Goal: Use online tool/utility: Utilize a website feature to perform a specific function

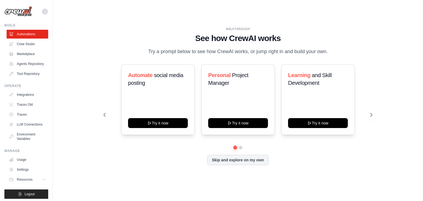
click at [328, 147] on div at bounding box center [237, 147] width 269 height 3
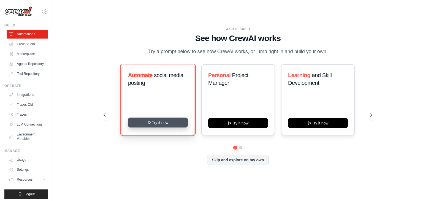
click at [155, 123] on button "Try it now" at bounding box center [158, 122] width 60 height 10
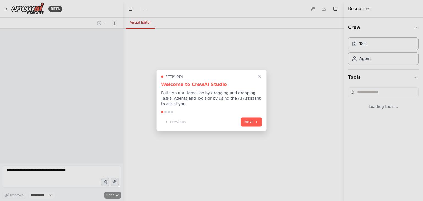
select select "****"
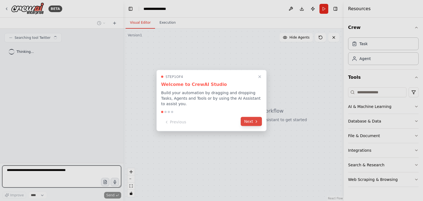
scroll to position [3, 0]
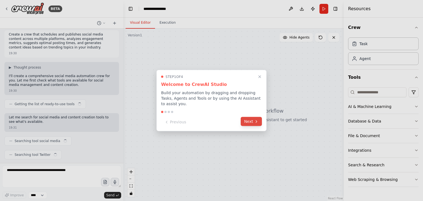
click at [245, 120] on button "Next" at bounding box center [250, 121] width 21 height 9
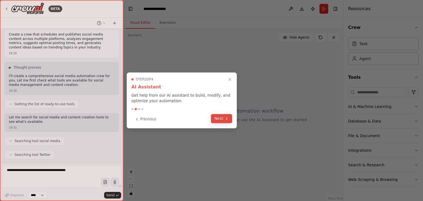
scroll to position [31, 0]
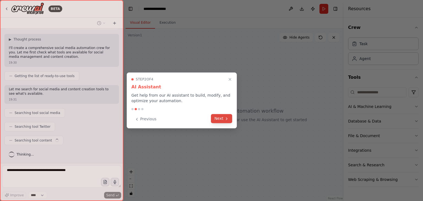
click at [228, 119] on icon at bounding box center [226, 118] width 4 height 4
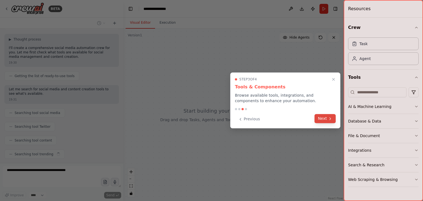
scroll to position [44, 0]
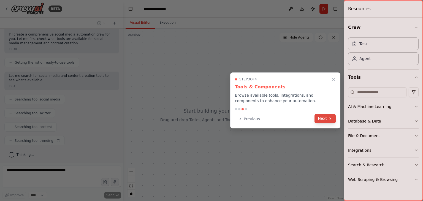
click at [326, 121] on button "Next" at bounding box center [324, 118] width 21 height 9
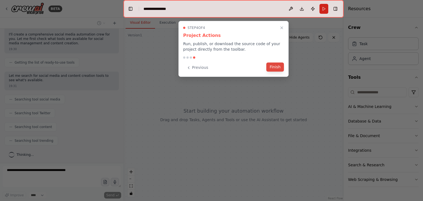
click at [270, 66] on button "Finish" at bounding box center [275, 66] width 18 height 9
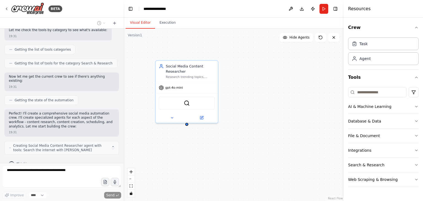
scroll to position [219, 0]
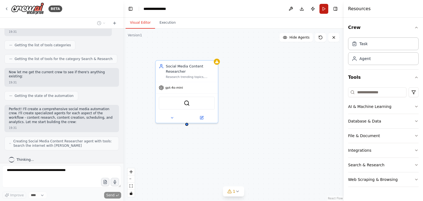
click at [327, 9] on button "Run" at bounding box center [323, 9] width 9 height 10
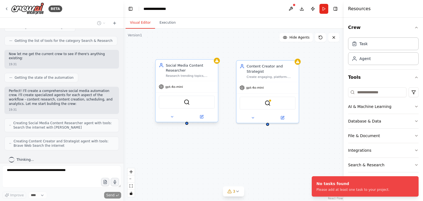
click at [182, 100] on div "SerperDevTool" at bounding box center [186, 101] width 56 height 13
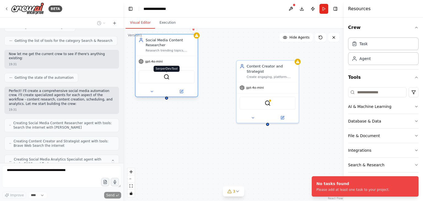
drag, startPoint x: 182, startPoint y: 100, endPoint x: 165, endPoint y: 76, distance: 29.2
click at [165, 76] on div "SerperDevTool" at bounding box center [166, 76] width 56 height 13
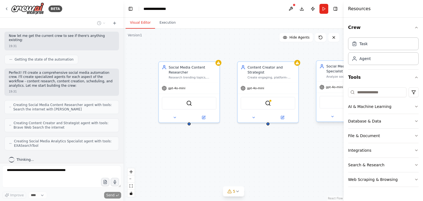
click at [339, 106] on div "EXASearchTool" at bounding box center [346, 102] width 55 height 13
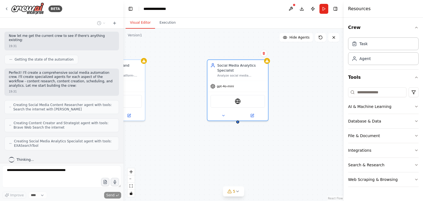
drag, startPoint x: 311, startPoint y: 120, endPoint x: 203, endPoint y: 118, distance: 108.7
click at [203, 118] on div "Social Media Content Researcher Research trending topics, industry insights, an…" at bounding box center [233, 115] width 220 height 172
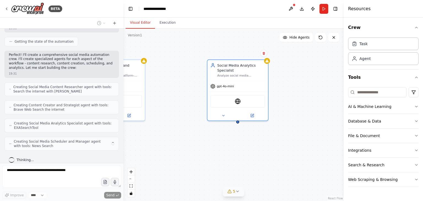
click at [237, 194] on button "5" at bounding box center [233, 191] width 21 height 10
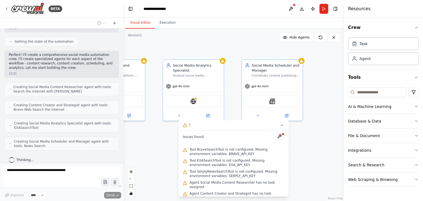
click at [149, 149] on div "Social Media Content Researcher Research trending topics, industry insights, an…" at bounding box center [233, 115] width 220 height 172
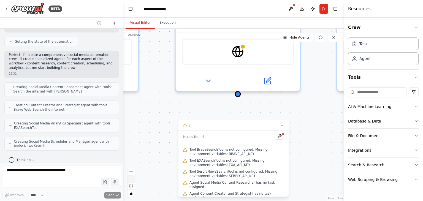
click at [129, 177] on button "zoom out" at bounding box center [130, 178] width 7 height 7
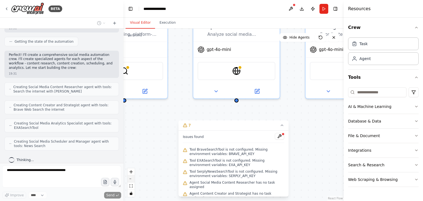
click at [129, 177] on button "zoom out" at bounding box center [130, 178] width 7 height 7
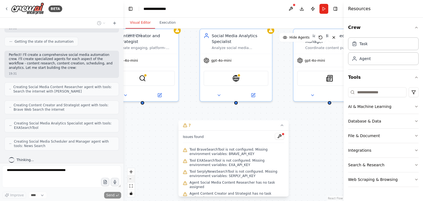
click at [129, 177] on button "zoom out" at bounding box center [130, 178] width 7 height 7
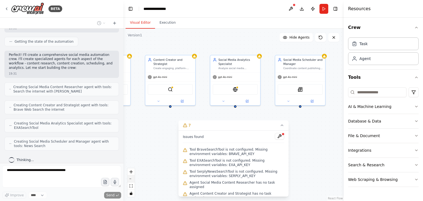
click at [129, 177] on button "zoom out" at bounding box center [130, 178] width 7 height 7
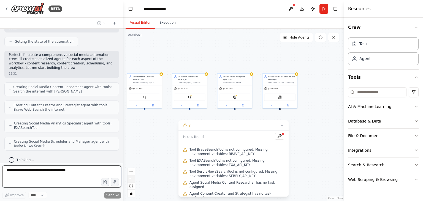
scroll to position [306, 0]
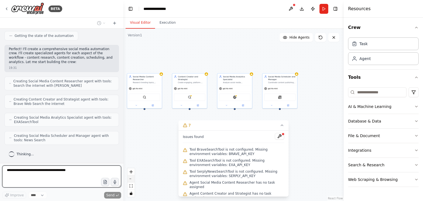
click at [129, 177] on button "zoom out" at bounding box center [130, 178] width 7 height 7
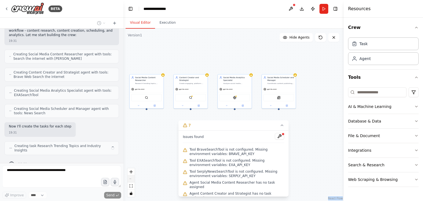
click at [129, 177] on div "React Flow controls" at bounding box center [130, 182] width 7 height 29
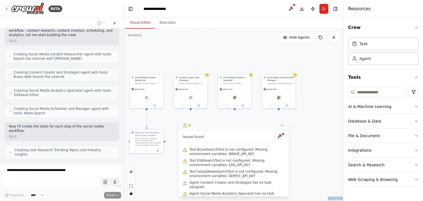
click at [281, 127] on icon at bounding box center [282, 125] width 4 height 4
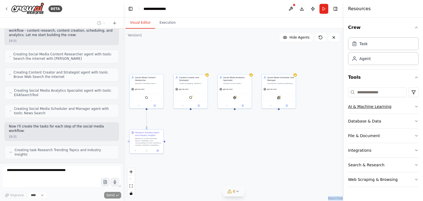
click at [353, 106] on div "AI & Machine Learning" at bounding box center [369, 107] width 43 height 6
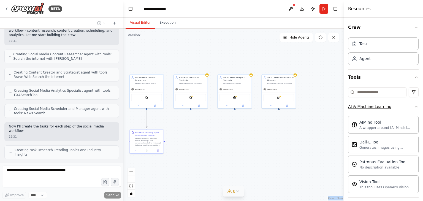
scroll to position [319, 0]
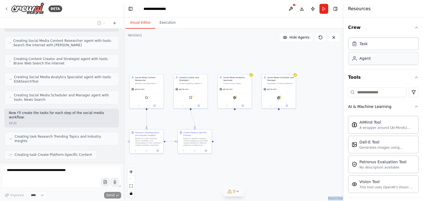
click at [365, 59] on div "Agent" at bounding box center [364, 59] width 11 height 6
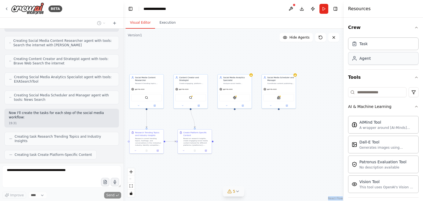
click at [365, 59] on div "Agent" at bounding box center [364, 59] width 11 height 6
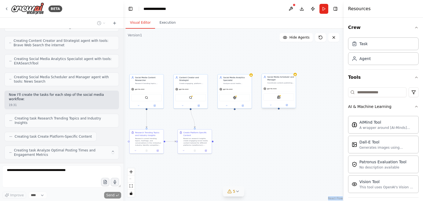
drag, startPoint x: 365, startPoint y: 59, endPoint x: 289, endPoint y: 83, distance: 79.3
click at [289, 83] on div "BETA Create a crew that schedules and publishes social media content across mul…" at bounding box center [211, 100] width 423 height 201
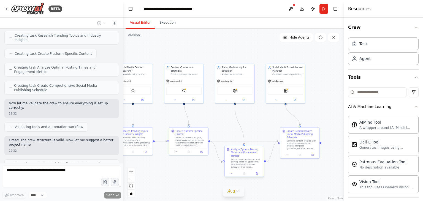
scroll to position [425, 0]
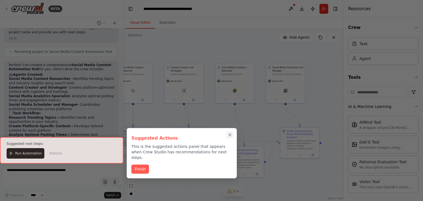
click at [230, 133] on icon "Close walkthrough" at bounding box center [229, 134] width 5 height 5
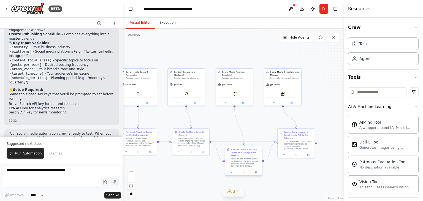
scroll to position [646, 0]
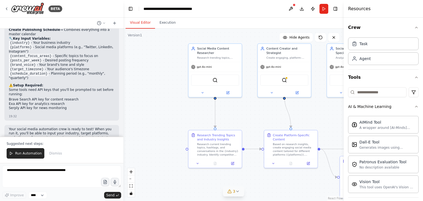
drag, startPoint x: 186, startPoint y: 113, endPoint x: 296, endPoint y: 116, distance: 109.8
click at [296, 116] on div ".deletable-edge-delete-btn { width: 20px; height: 20px; border: 0px solid #ffff…" at bounding box center [233, 115] width 220 height 172
